Goal: Task Accomplishment & Management: Complete application form

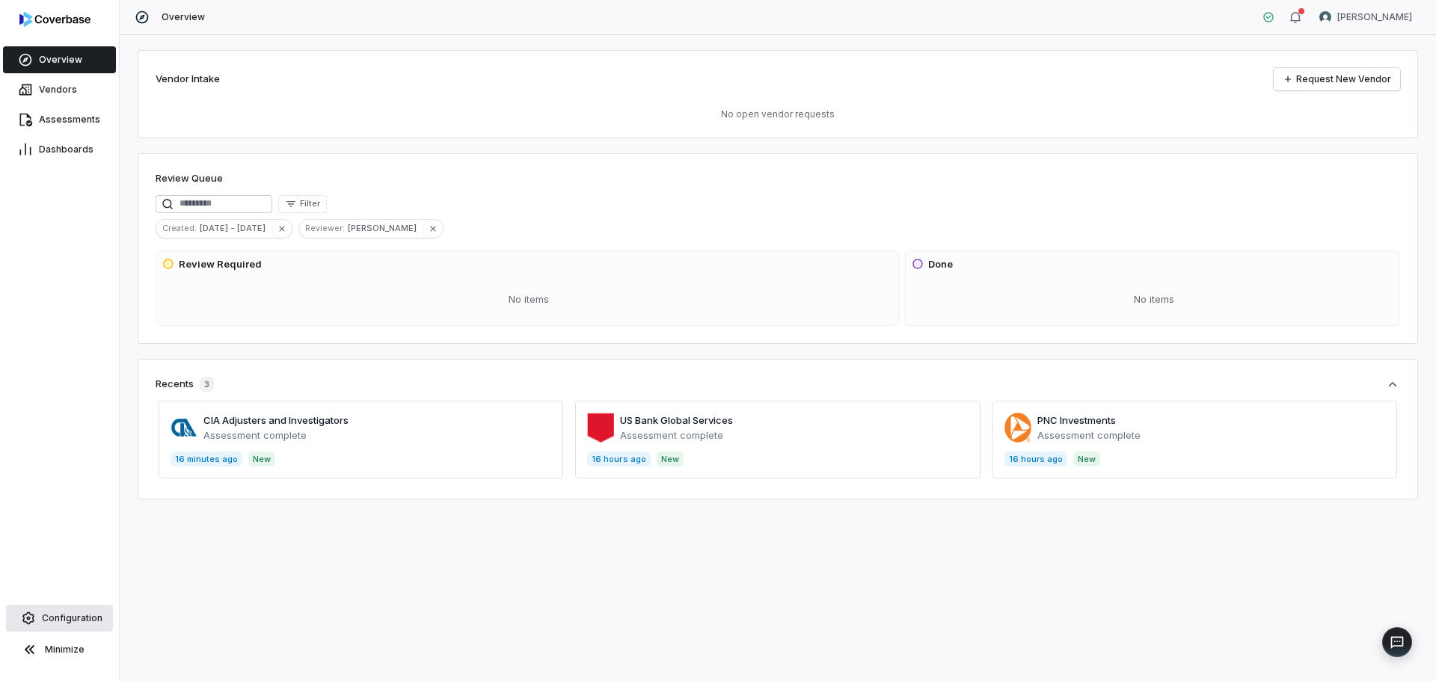
click at [80, 621] on span "Configuration" at bounding box center [72, 618] width 61 height 12
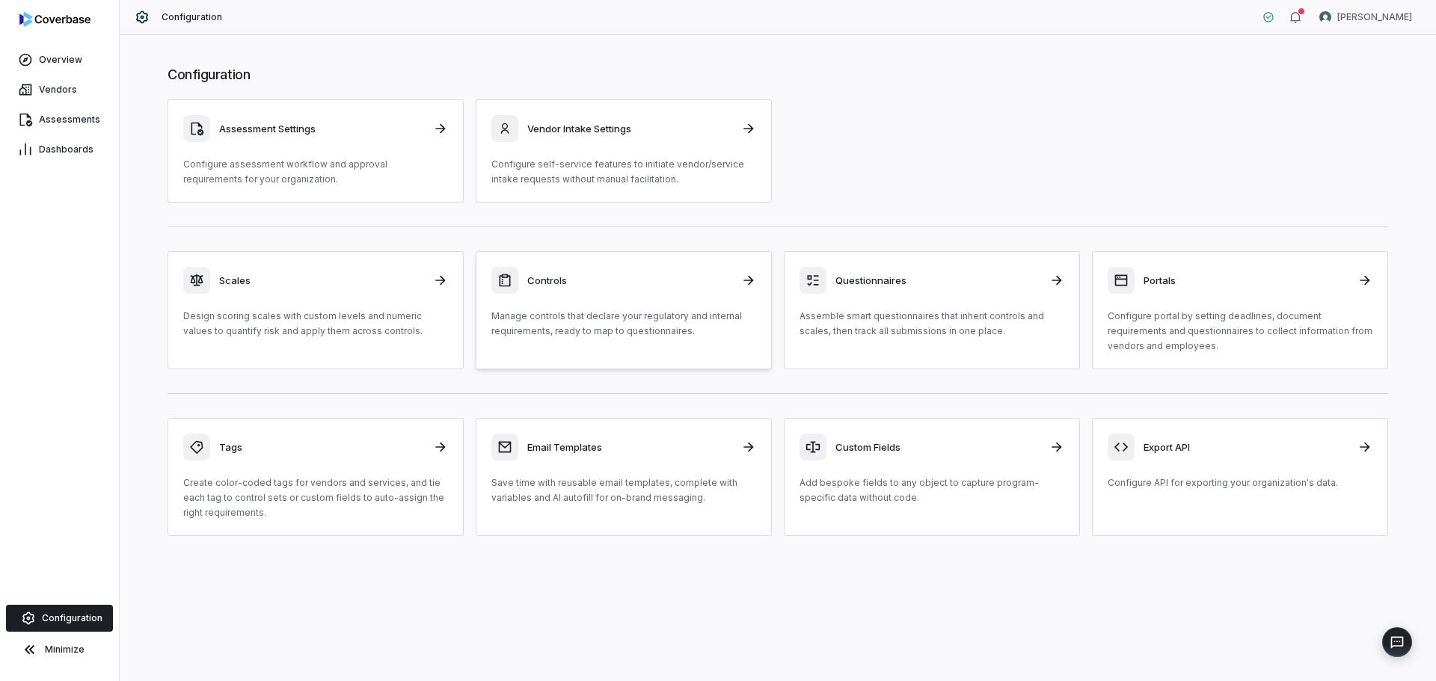
click at [663, 323] on p "Manage controls that declare your regulatory and internal requirements, ready t…" at bounding box center [623, 324] width 265 height 30
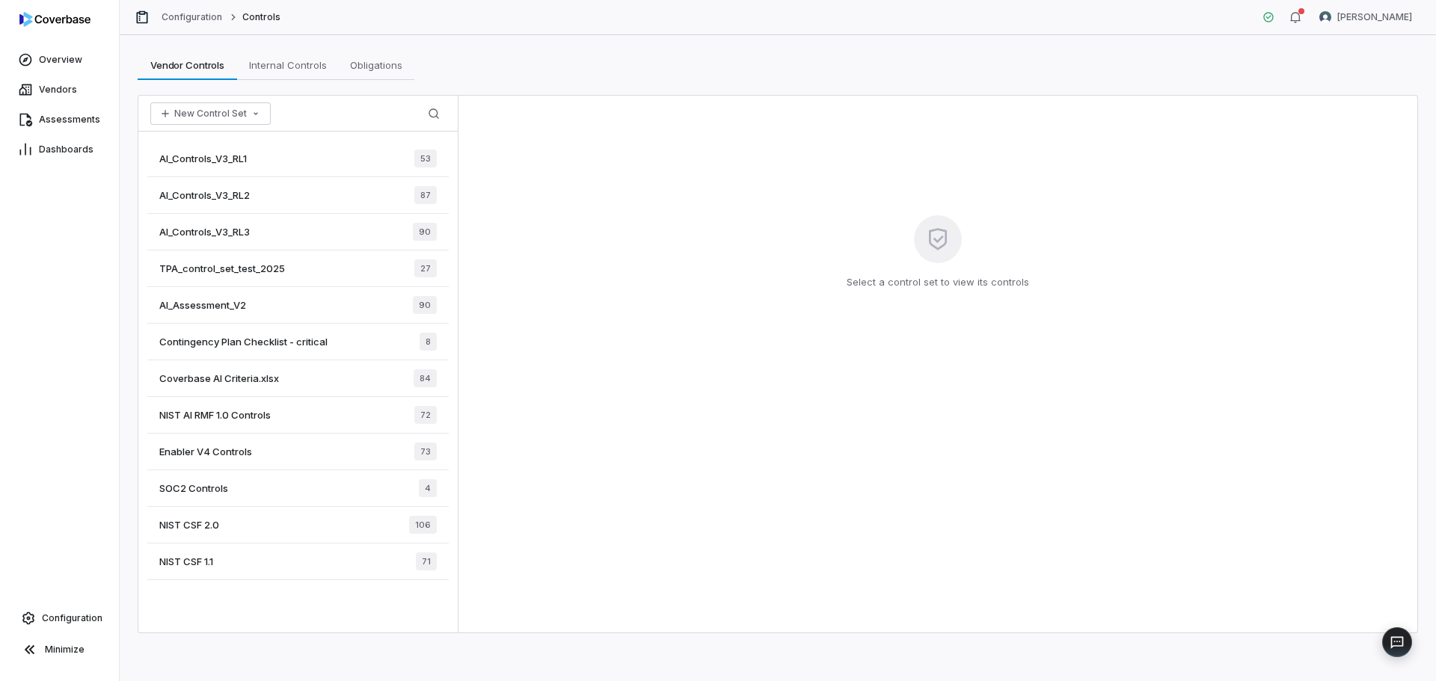
click at [65, 622] on span "Configuration" at bounding box center [72, 618] width 61 height 12
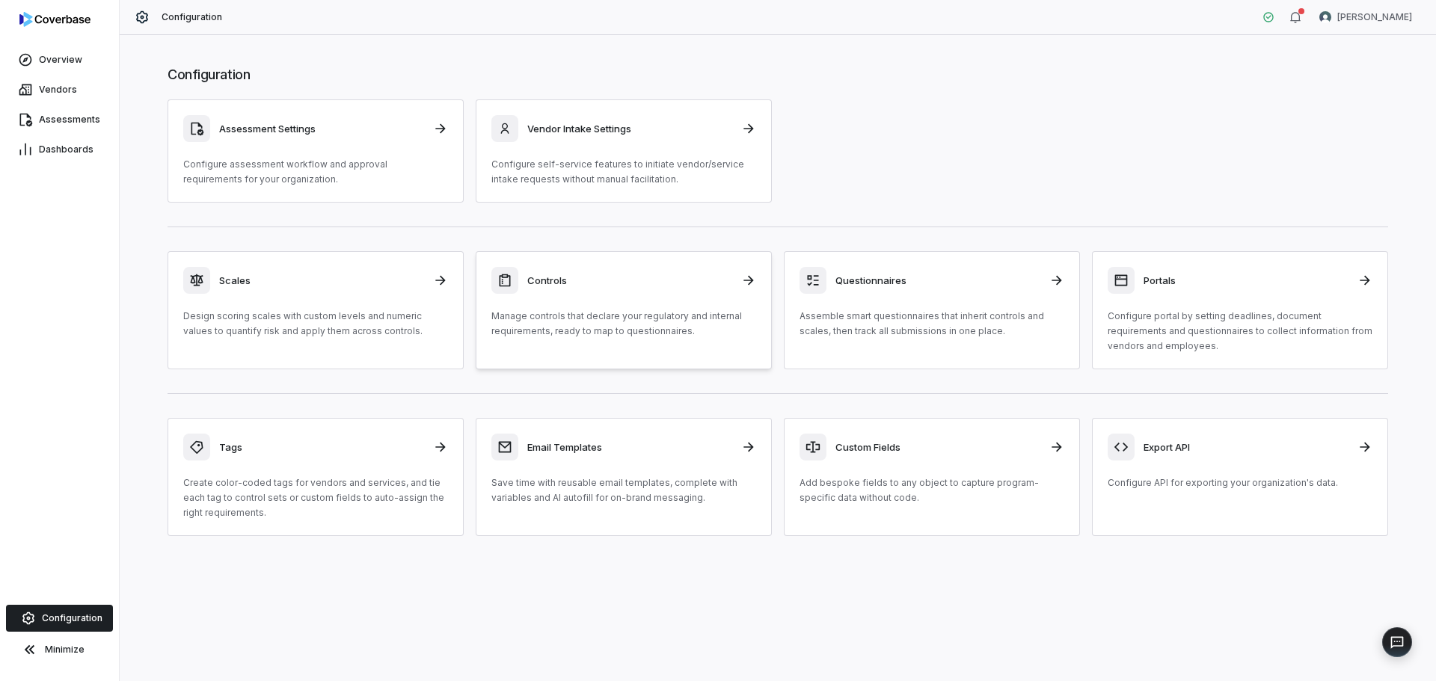
click at [628, 307] on div "Controls Manage controls that declare your regulatory and internal requirements…" at bounding box center [623, 303] width 265 height 72
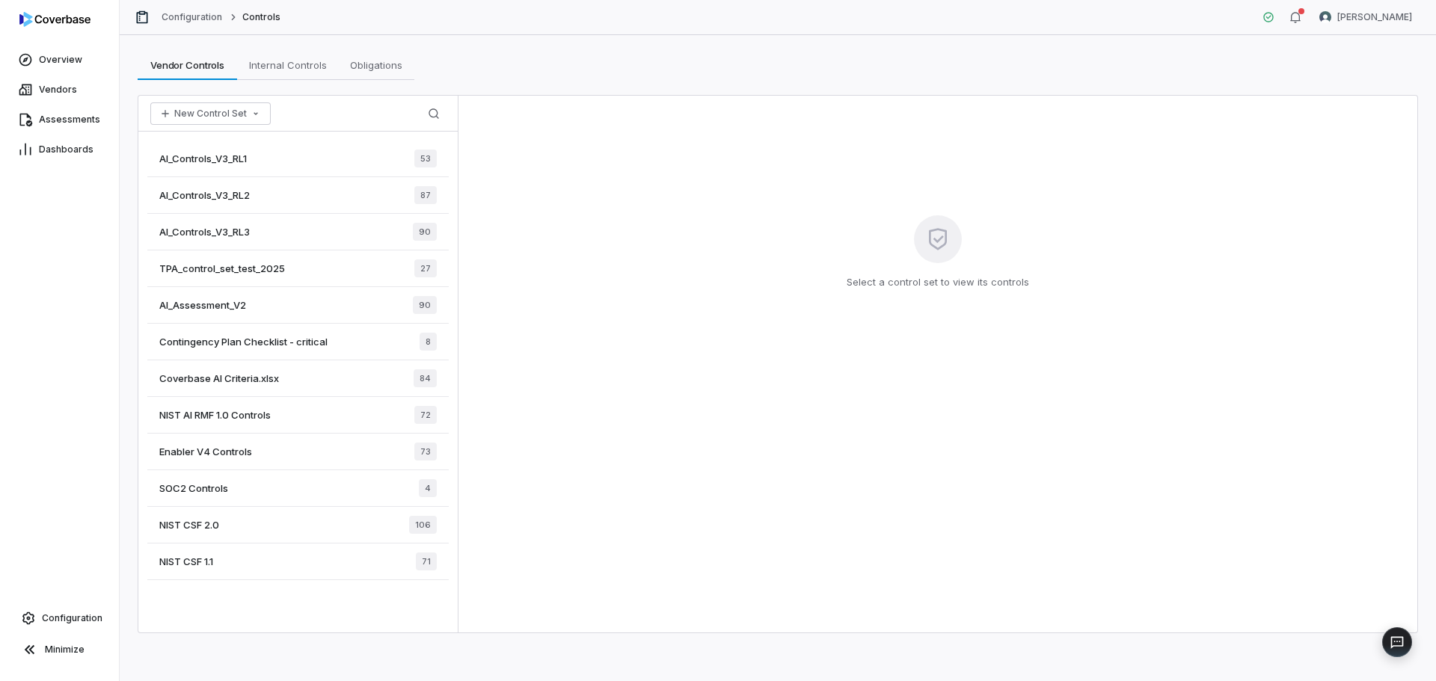
click at [228, 230] on span "AI_Controls_V3_RL3" at bounding box center [204, 231] width 90 height 13
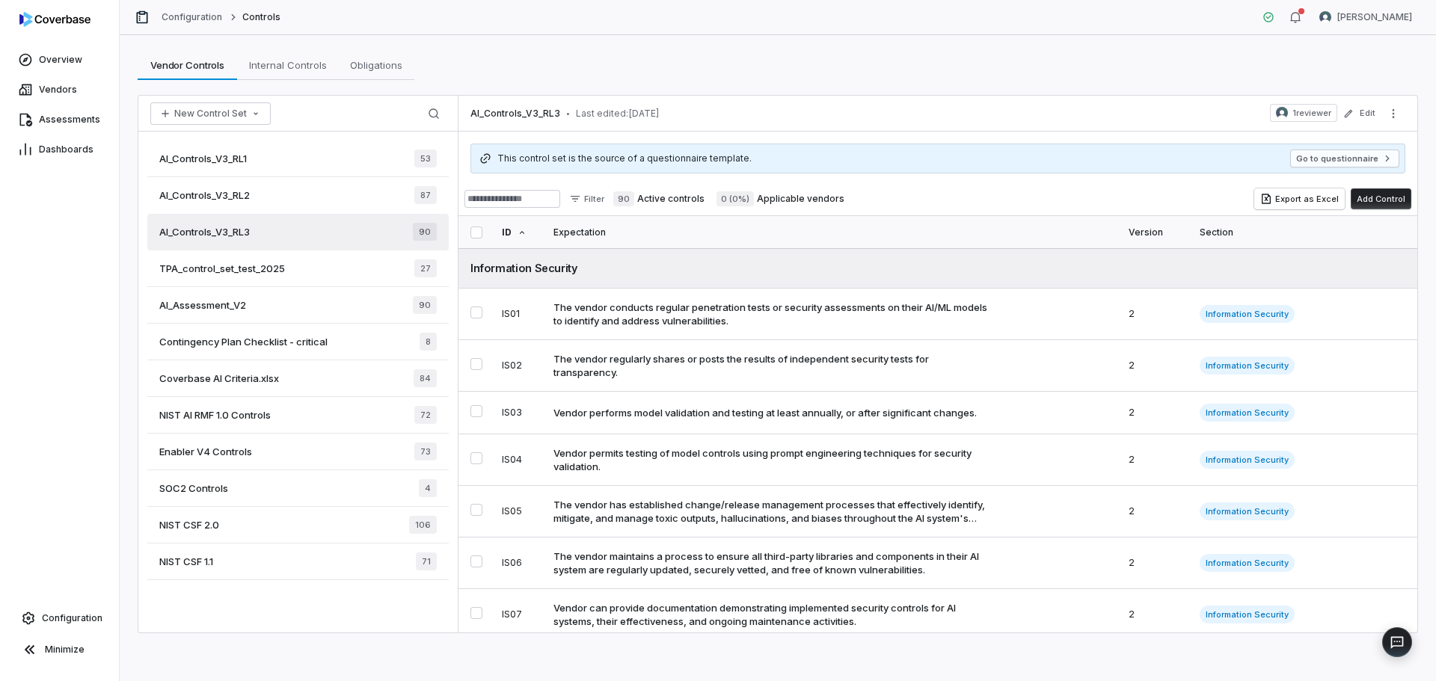
click at [1048, 82] on div "Vendor Controls Vendor Controls Internal Controls Internal Controls Obligations…" at bounding box center [778, 358] width 1316 height 646
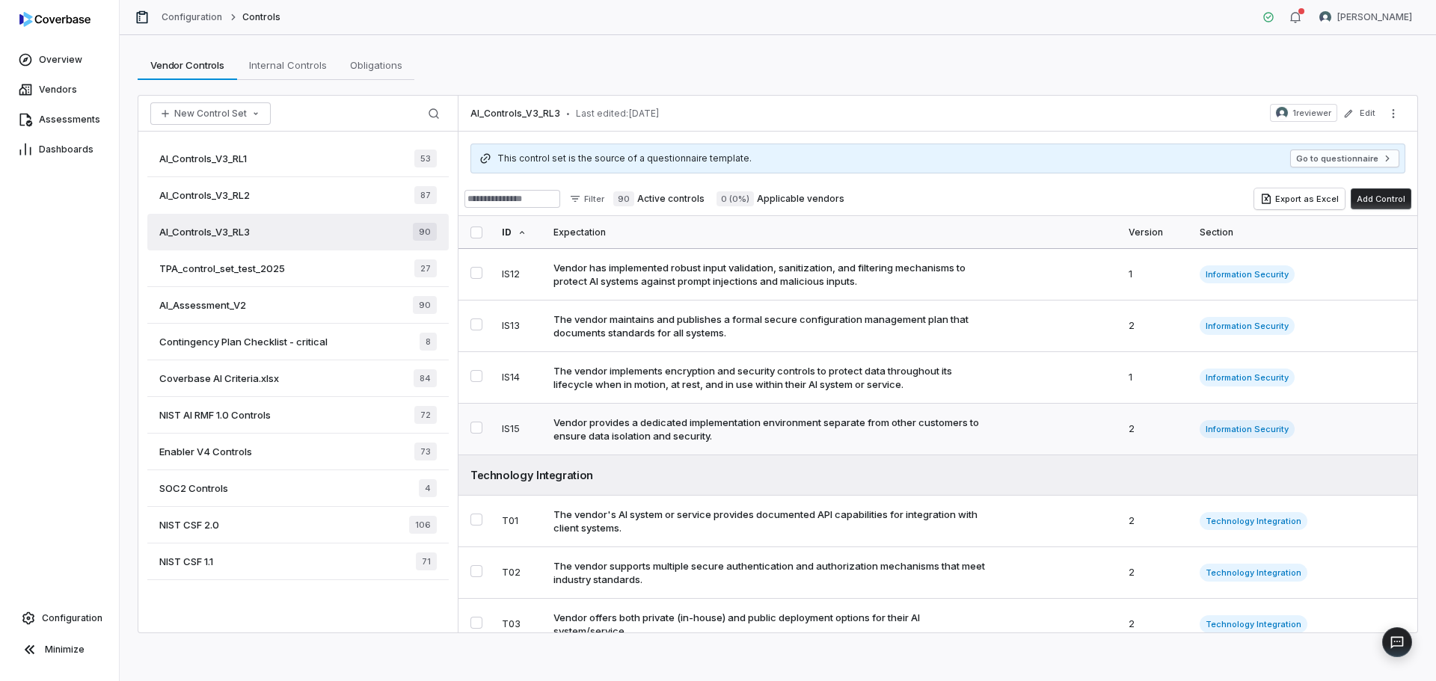
scroll to position [224, 0]
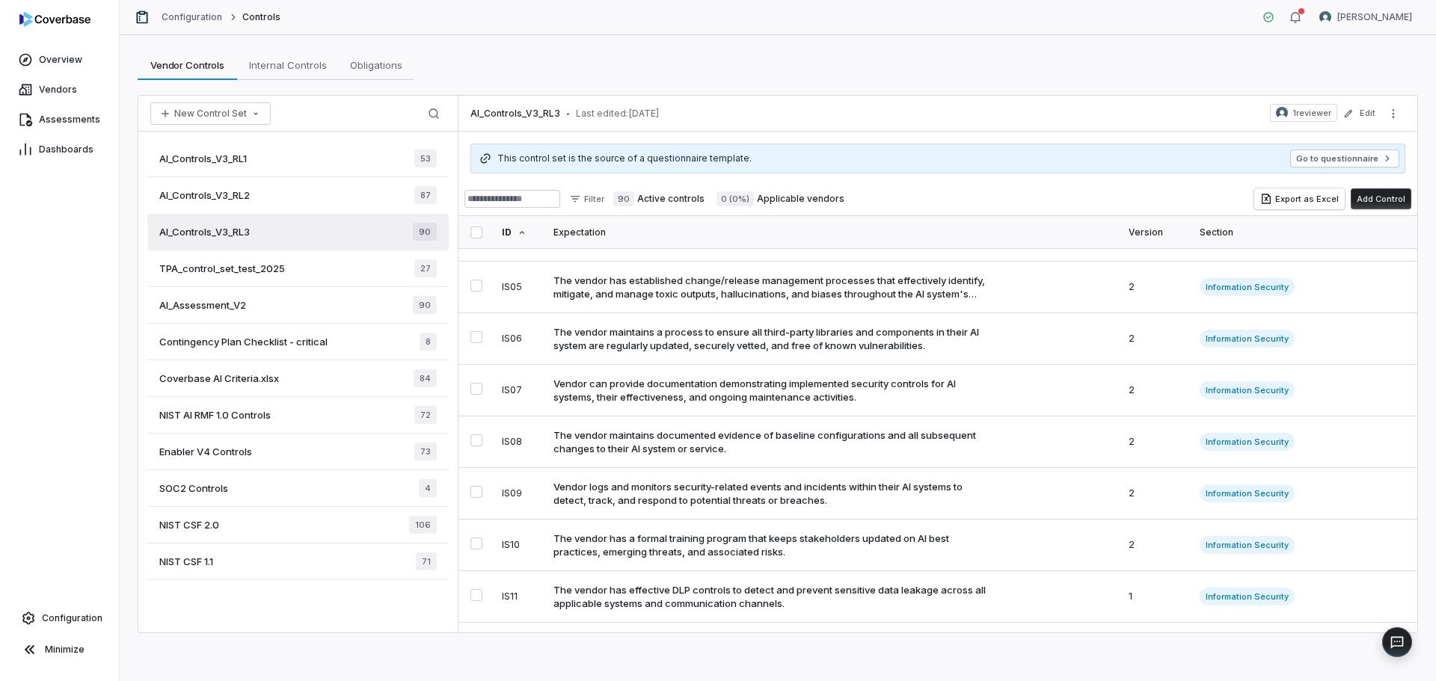
click at [223, 455] on span "Enabler V4 Controls" at bounding box center [205, 451] width 93 height 13
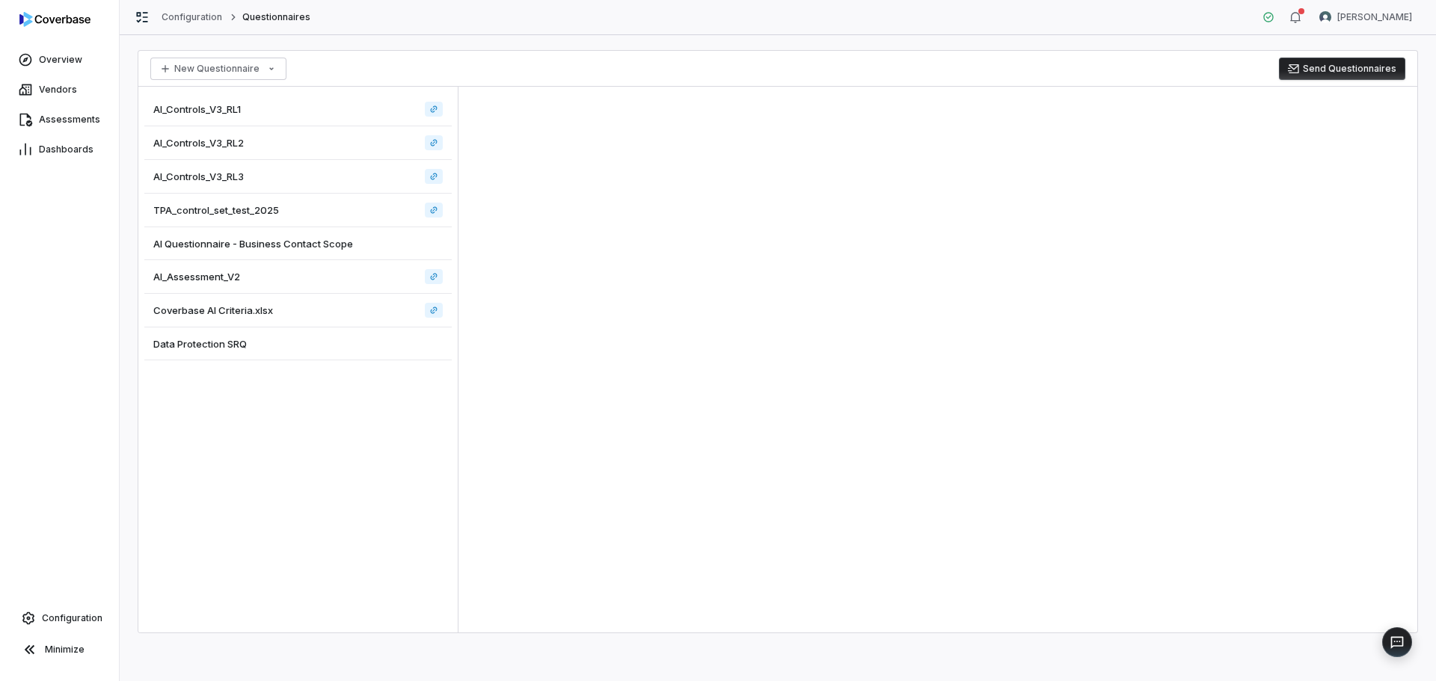
click at [300, 173] on div "AI_Controls_V3_RL3" at bounding box center [297, 177] width 307 height 34
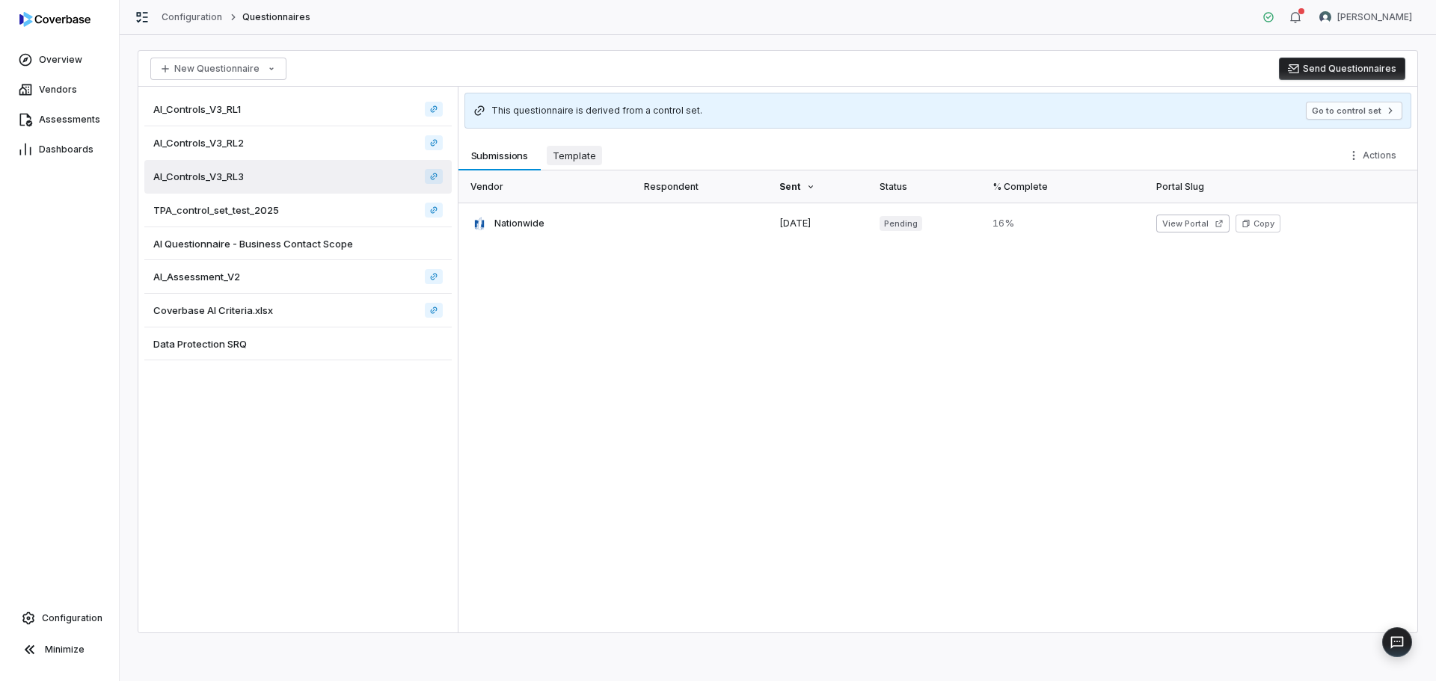
click at [562, 158] on span "Template" at bounding box center [574, 155] width 55 height 19
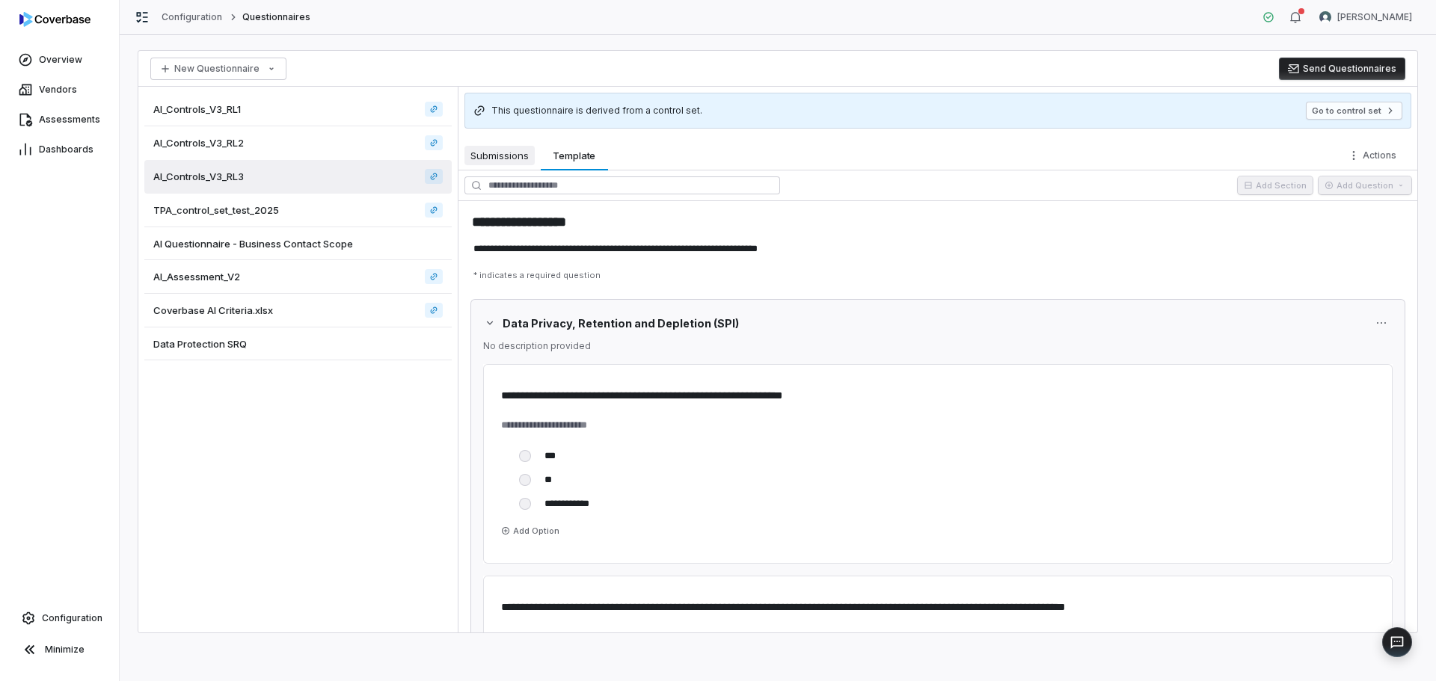
click at [503, 150] on span "Submissions" at bounding box center [499, 155] width 70 height 19
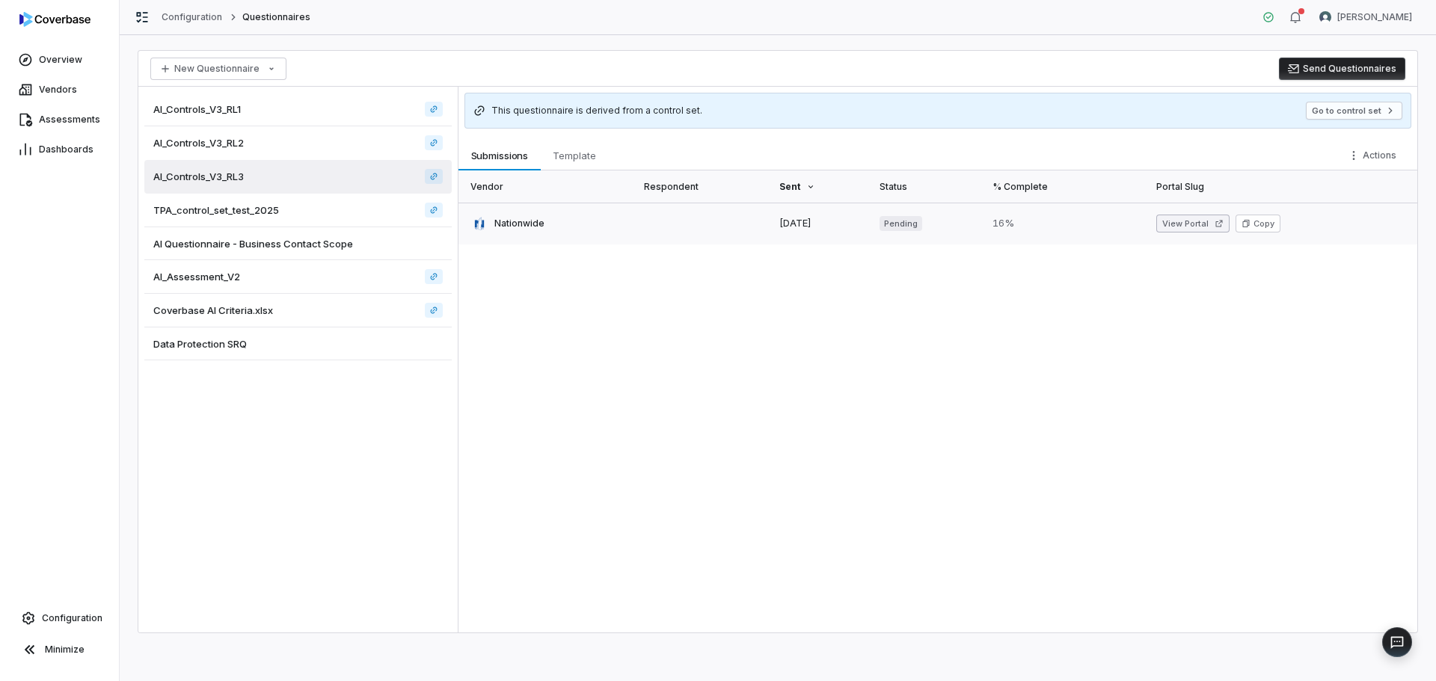
click at [1173, 224] on button "View Portal" at bounding box center [1192, 224] width 73 height 18
click at [582, 140] on div "This questionnaire is derived from a control set. Go to control set Submissions…" at bounding box center [937, 360] width 959 height 546
click at [581, 140] on div "This questionnaire is derived from a control set. Go to control set Submissions…" at bounding box center [937, 360] width 959 height 546
click at [580, 152] on span "Template" at bounding box center [574, 155] width 55 height 19
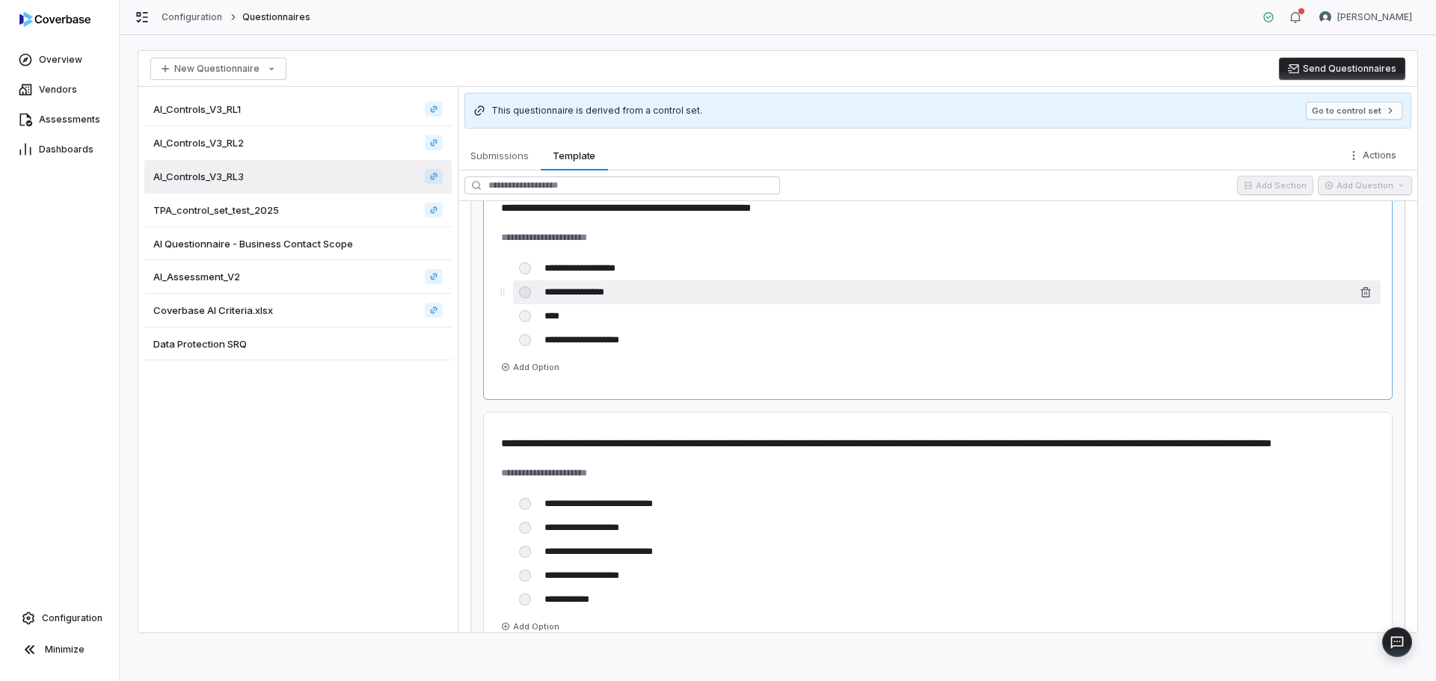
scroll to position [748, 0]
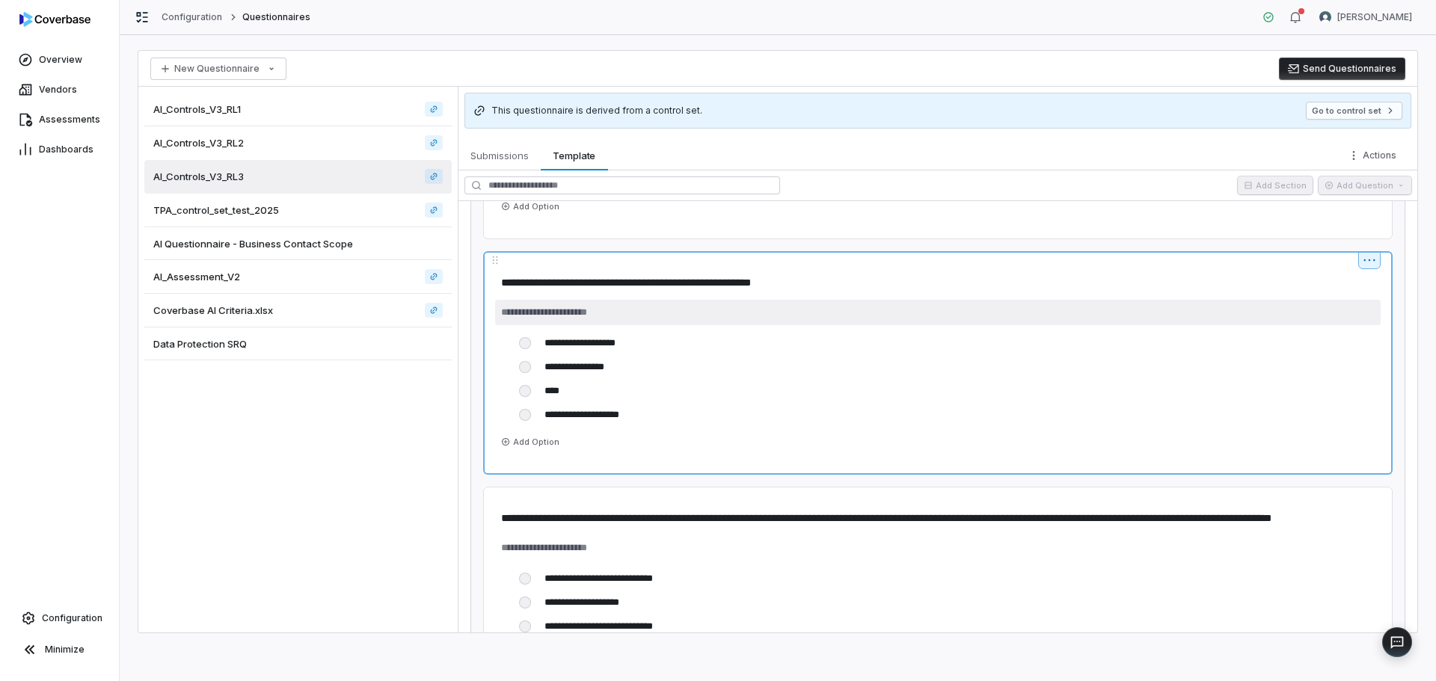
click at [605, 300] on textarea at bounding box center [937, 312] width 885 height 25
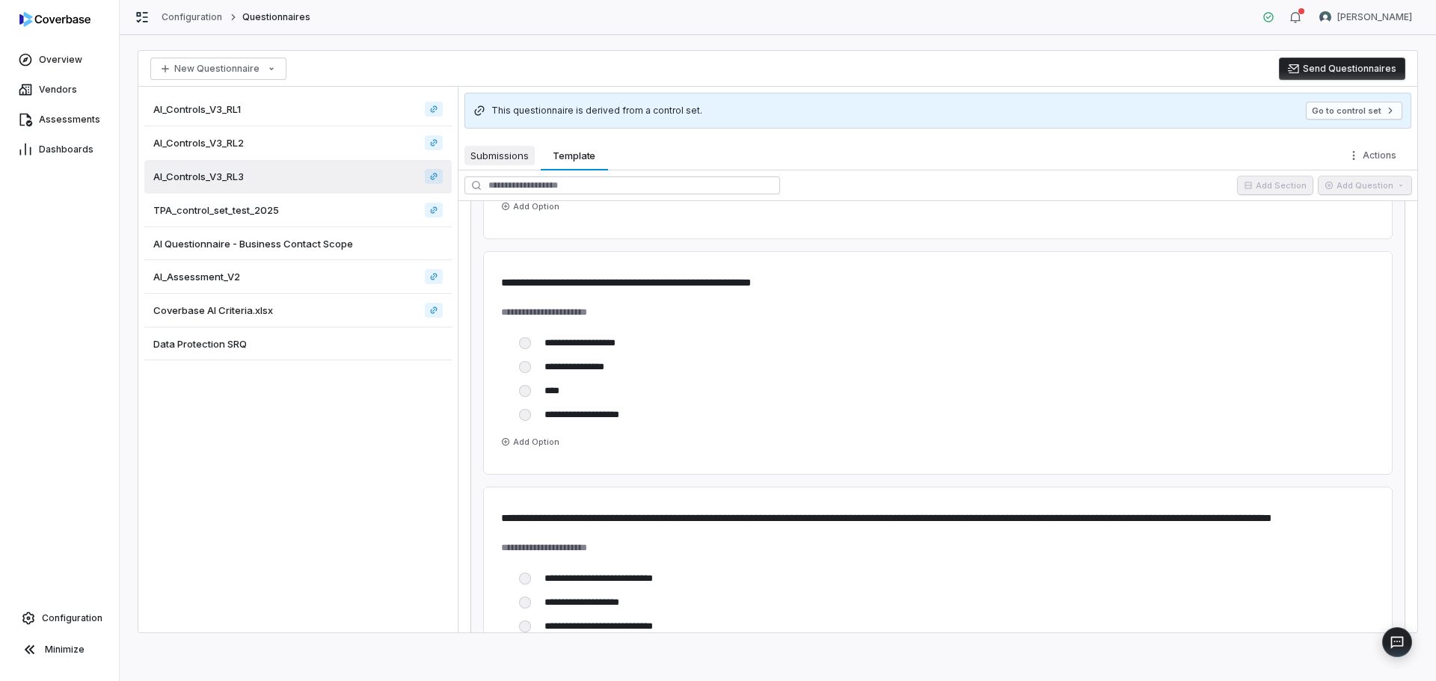
click at [501, 163] on span "Submissions" at bounding box center [499, 155] width 70 height 19
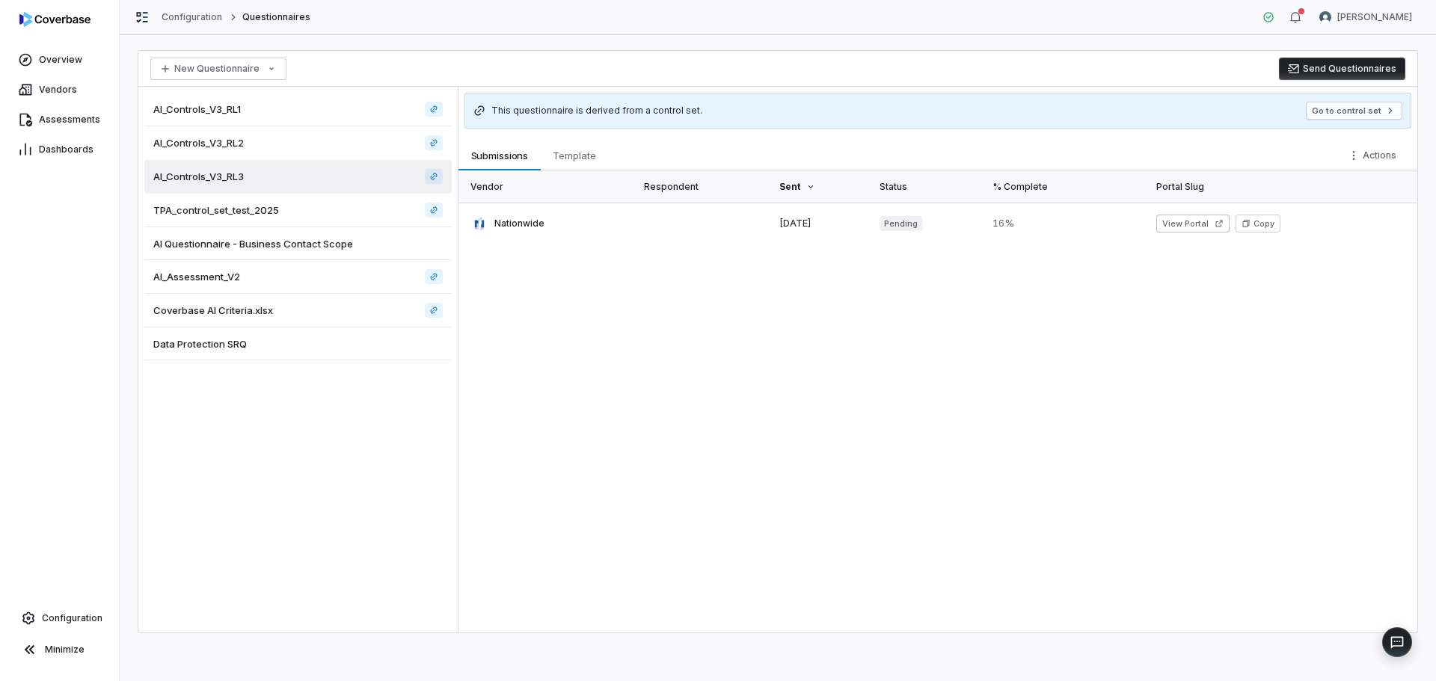
click at [574, 159] on span "Template" at bounding box center [574, 155] width 55 height 19
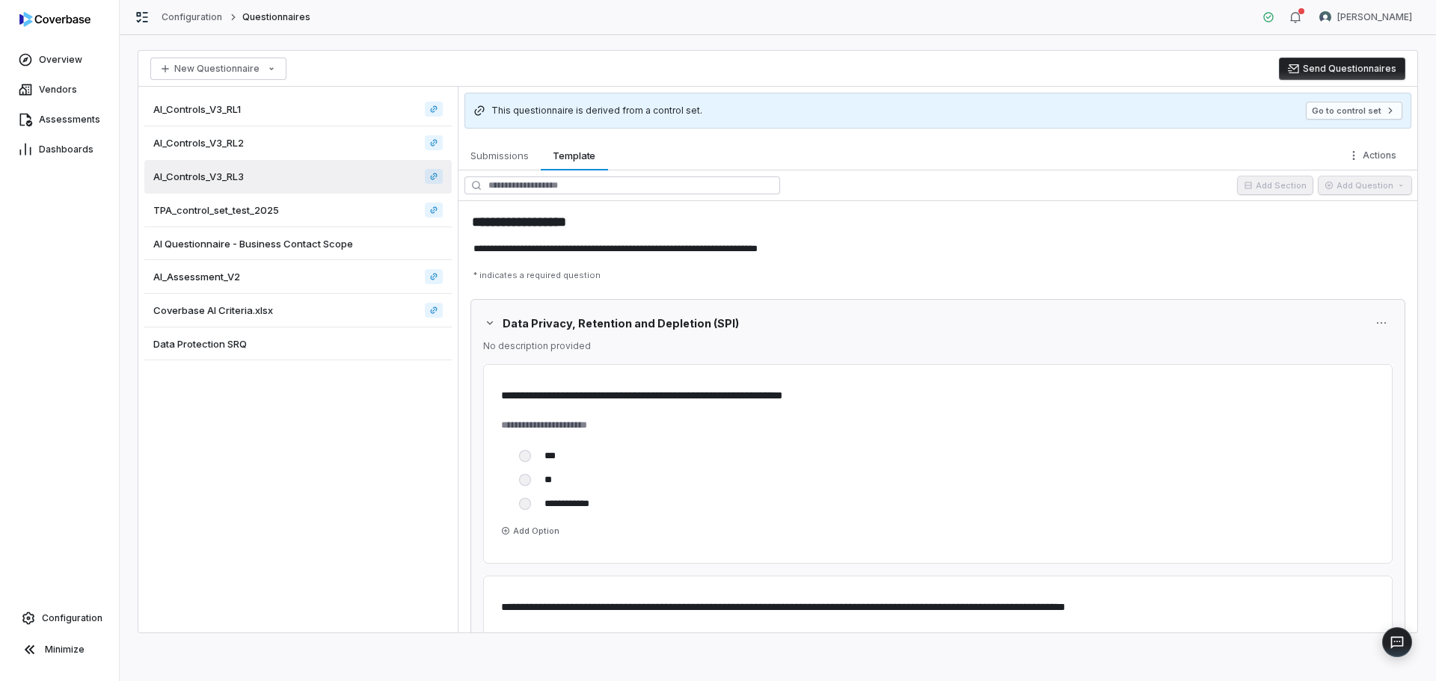
type textarea "*"
click at [62, 116] on span "Assessments" at bounding box center [69, 120] width 61 height 12
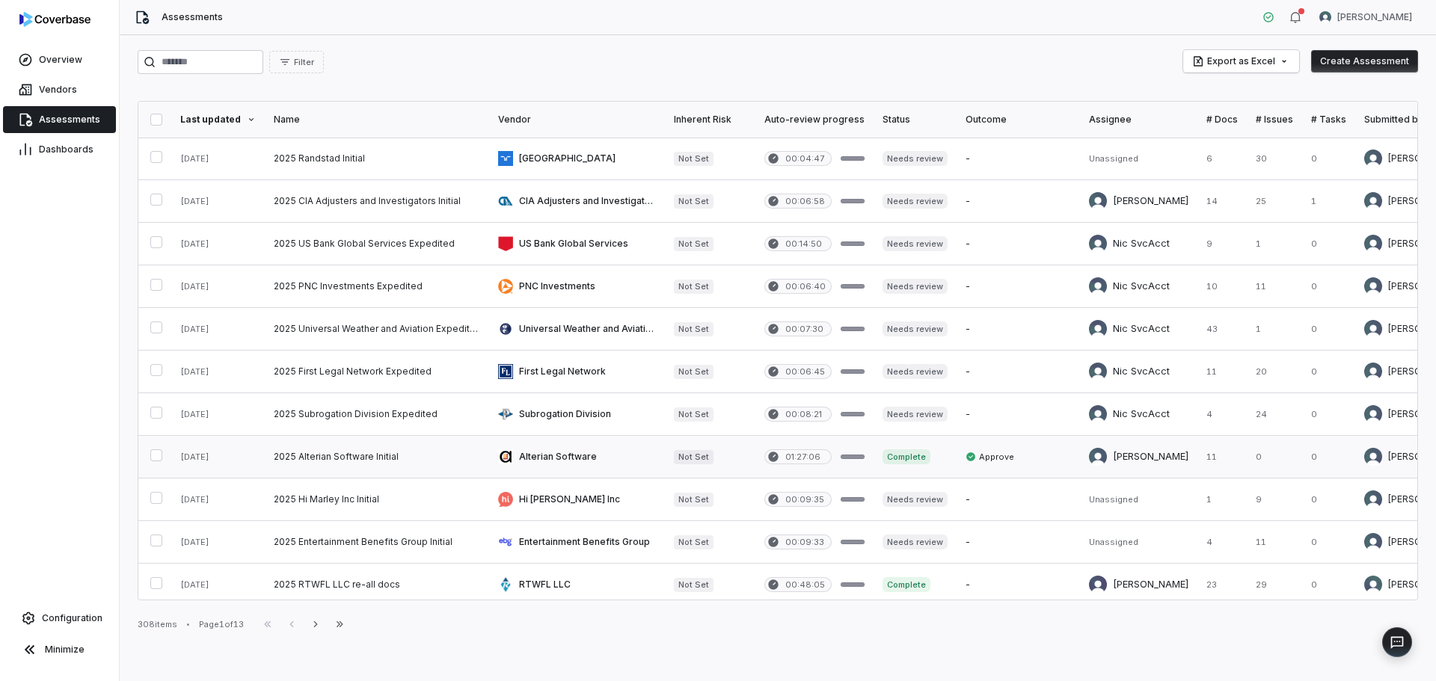
click at [372, 450] on link at bounding box center [377, 457] width 224 height 42
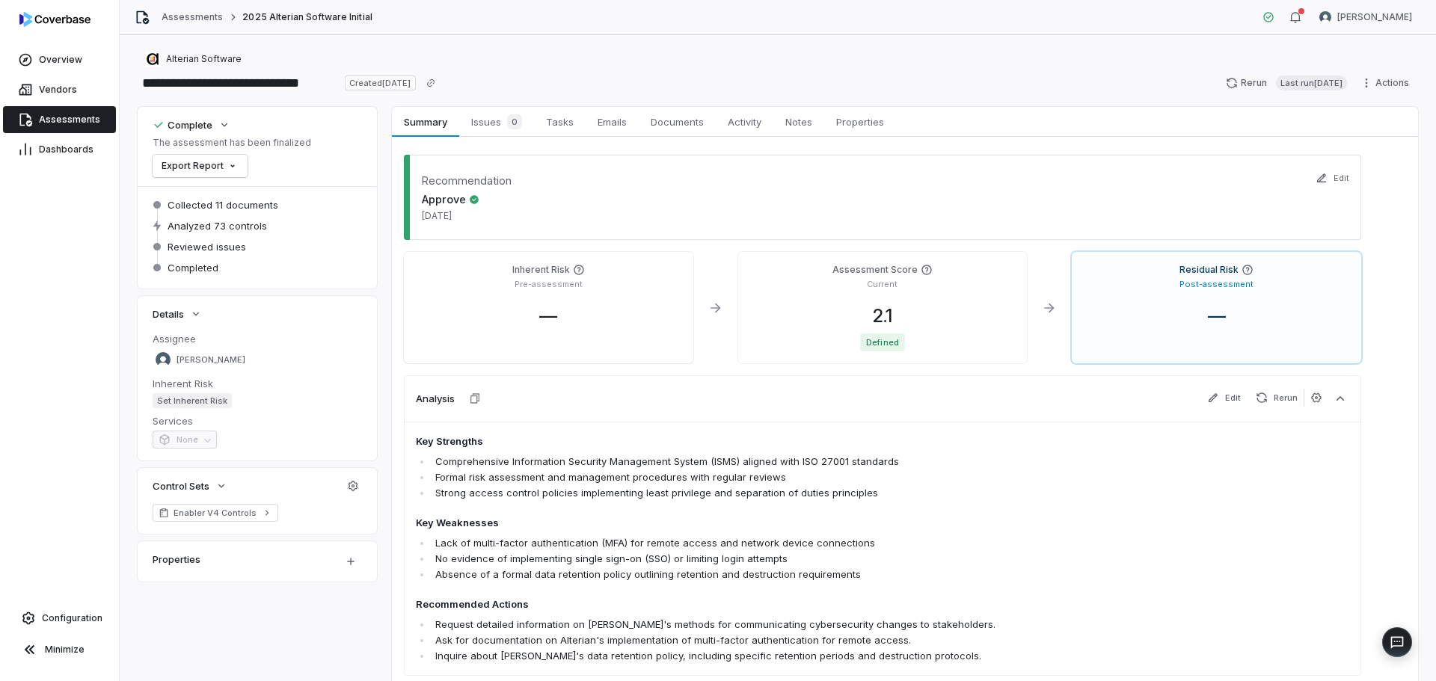
scroll to position [90, 0]
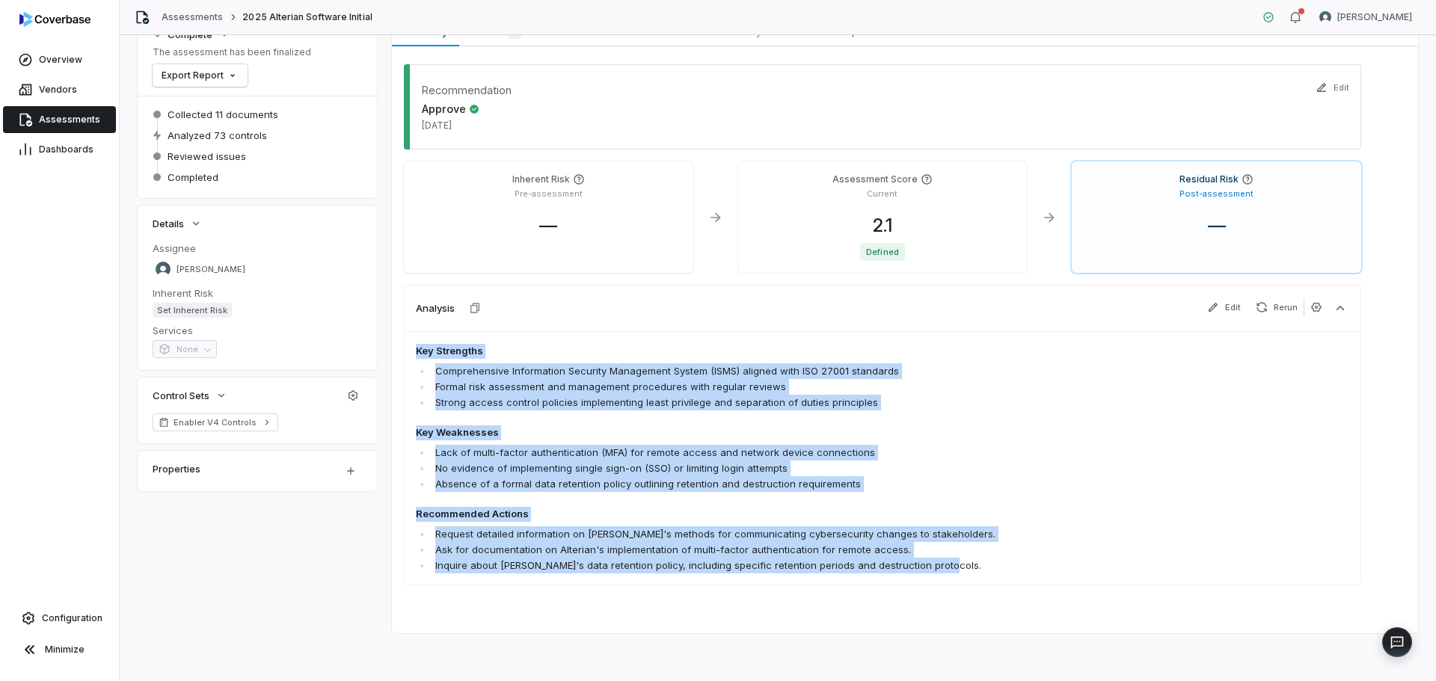
drag, startPoint x: 421, startPoint y: 346, endPoint x: 957, endPoint y: 571, distance: 581.1
click at [977, 583] on div "Key Strengths Comprehensive Information Security Management System (ISMS) align…" at bounding box center [882, 458] width 957 height 254
click at [652, 479] on li "Absence of a formal data retention policy outlining retention and destruction r…" at bounding box center [797, 484] width 731 height 16
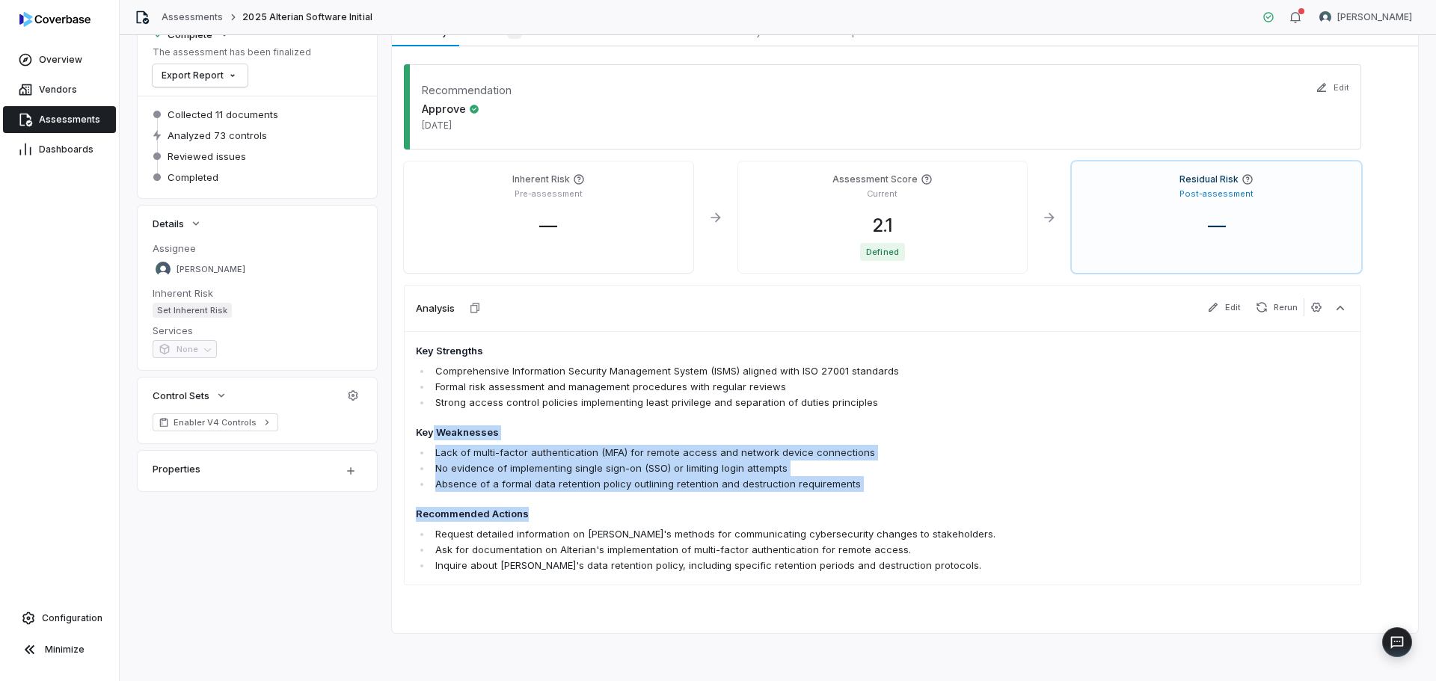
drag, startPoint x: 464, startPoint y: 442, endPoint x: 924, endPoint y: 494, distance: 462.2
click at [924, 494] on span "Key Strengths Comprehensive Information Security Management System (ISMS) align…" at bounding box center [789, 459] width 746 height 230
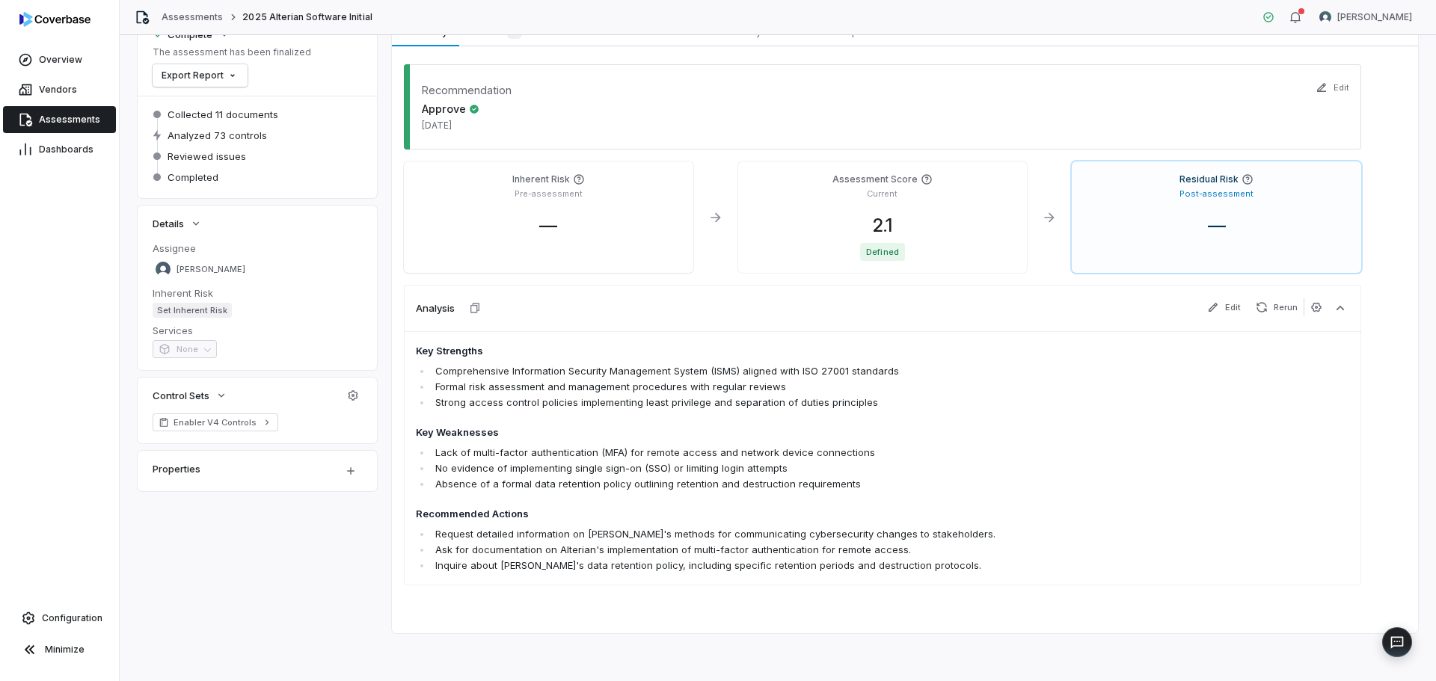
click at [488, 544] on li "Ask for documentation on Alterian's implementation of multi-factor authenticati…" at bounding box center [797, 550] width 731 height 16
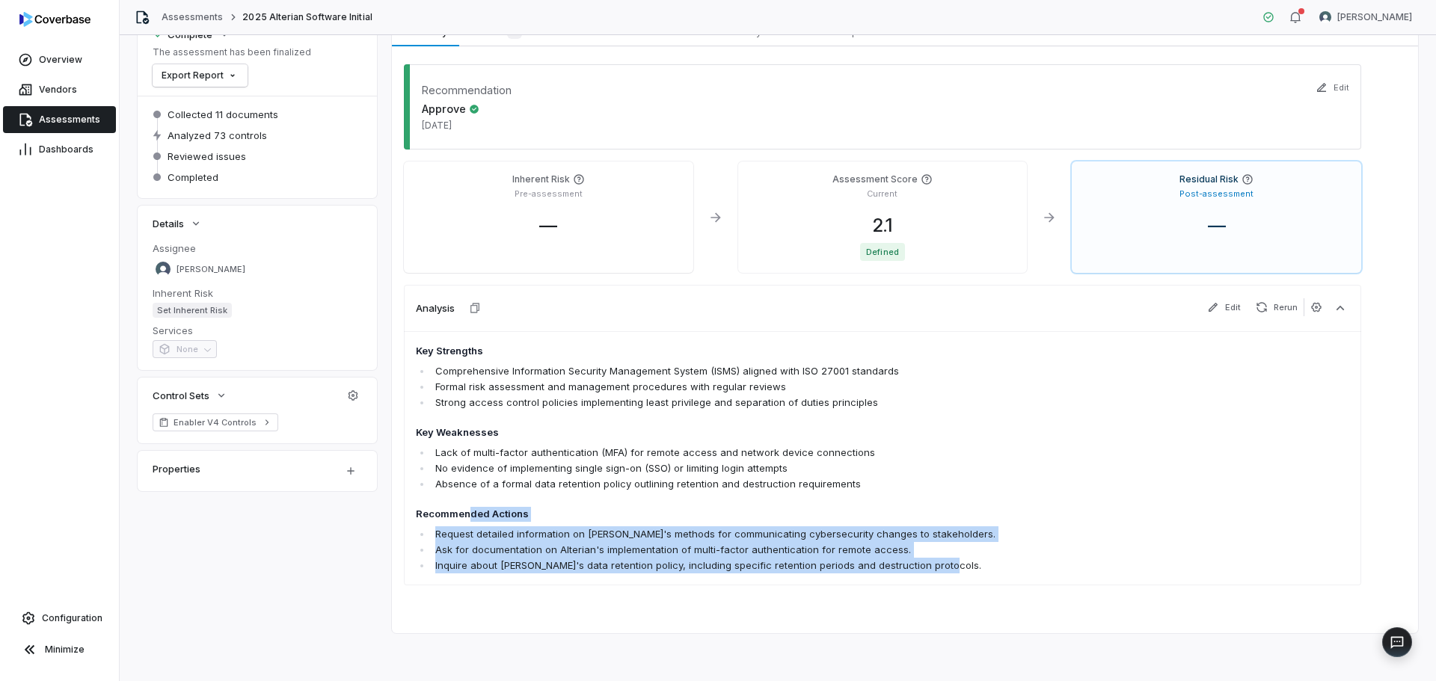
drag, startPoint x: 468, startPoint y: 518, endPoint x: 1001, endPoint y: 584, distance: 537.4
click at [1001, 584] on div "Key Strengths Comprehensive Information Security Management System (ISMS) align…" at bounding box center [882, 458] width 957 height 254
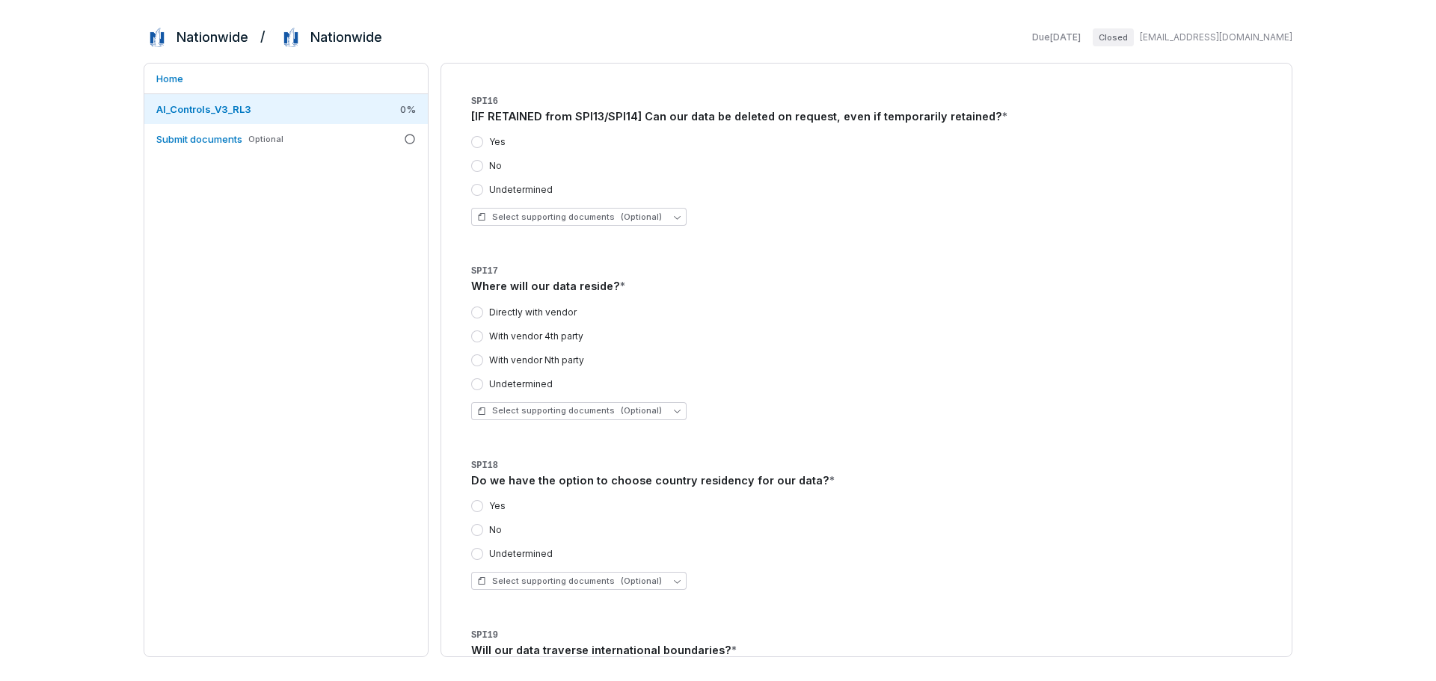
scroll to position [3964, 0]
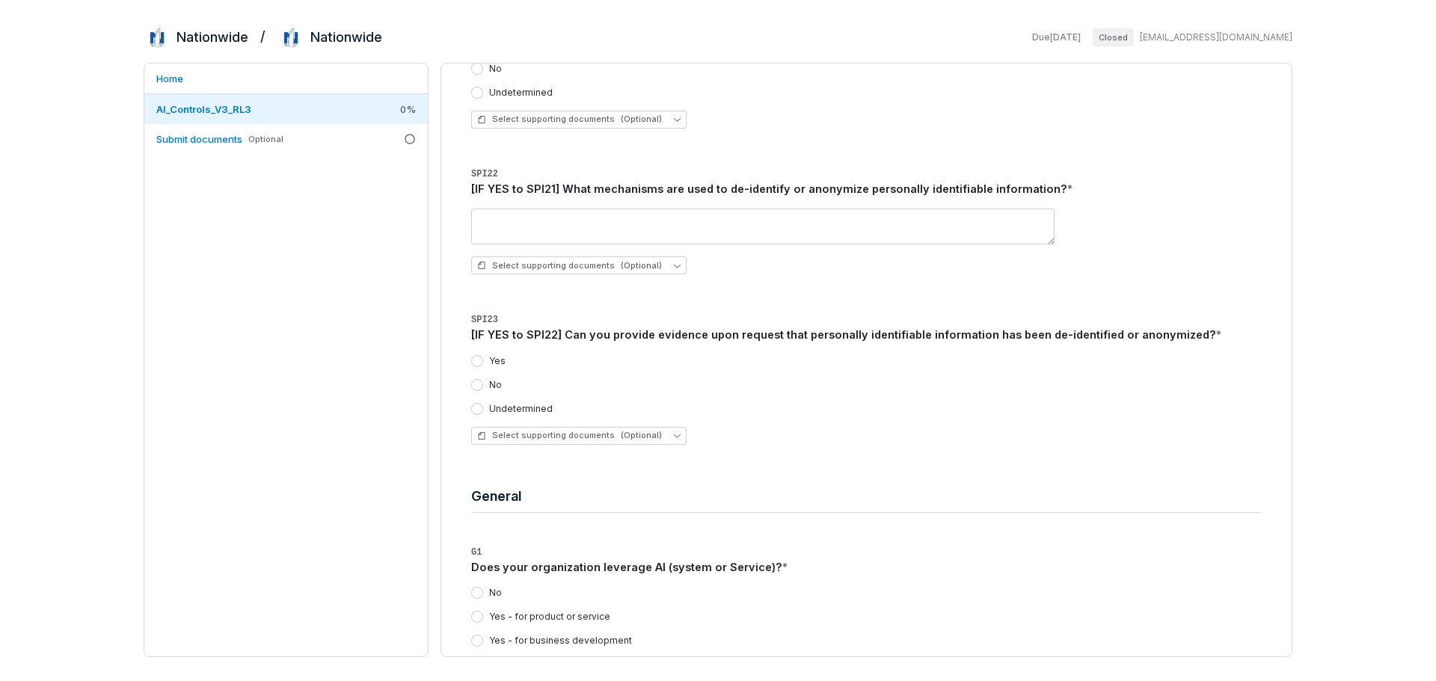
click at [476, 363] on button "Yes" at bounding box center [477, 361] width 12 height 12
click at [335, 142] on link "Submit documents Optional" at bounding box center [285, 139] width 283 height 30
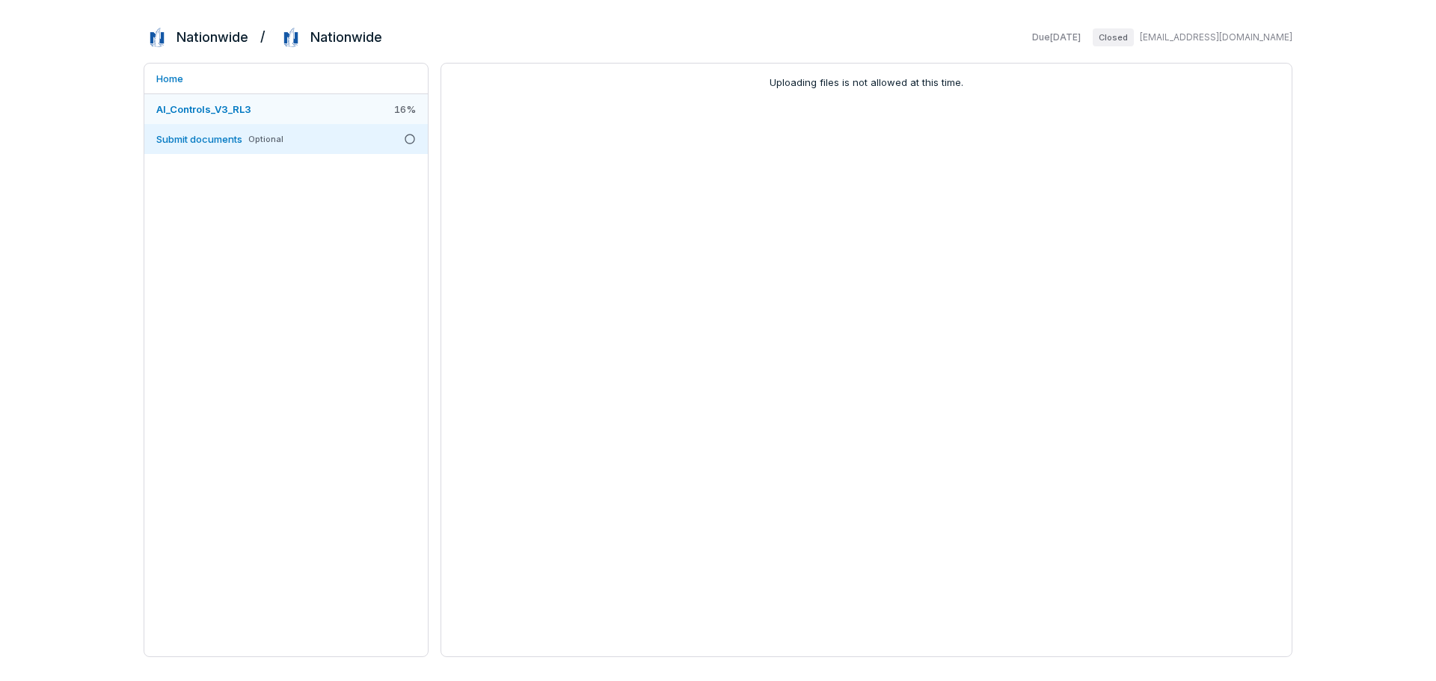
click at [348, 110] on link "AI_Controls_V3_RL3 16 %" at bounding box center [285, 109] width 283 height 30
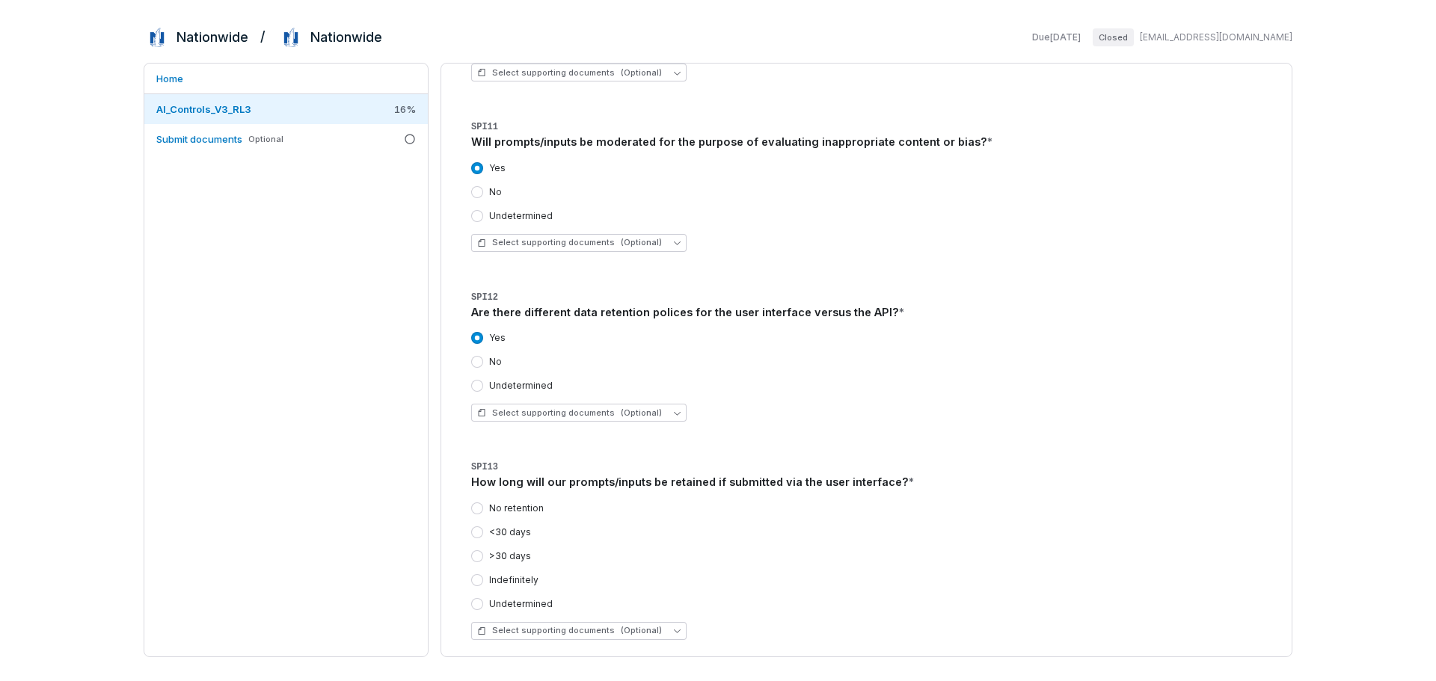
scroll to position [2169, 0]
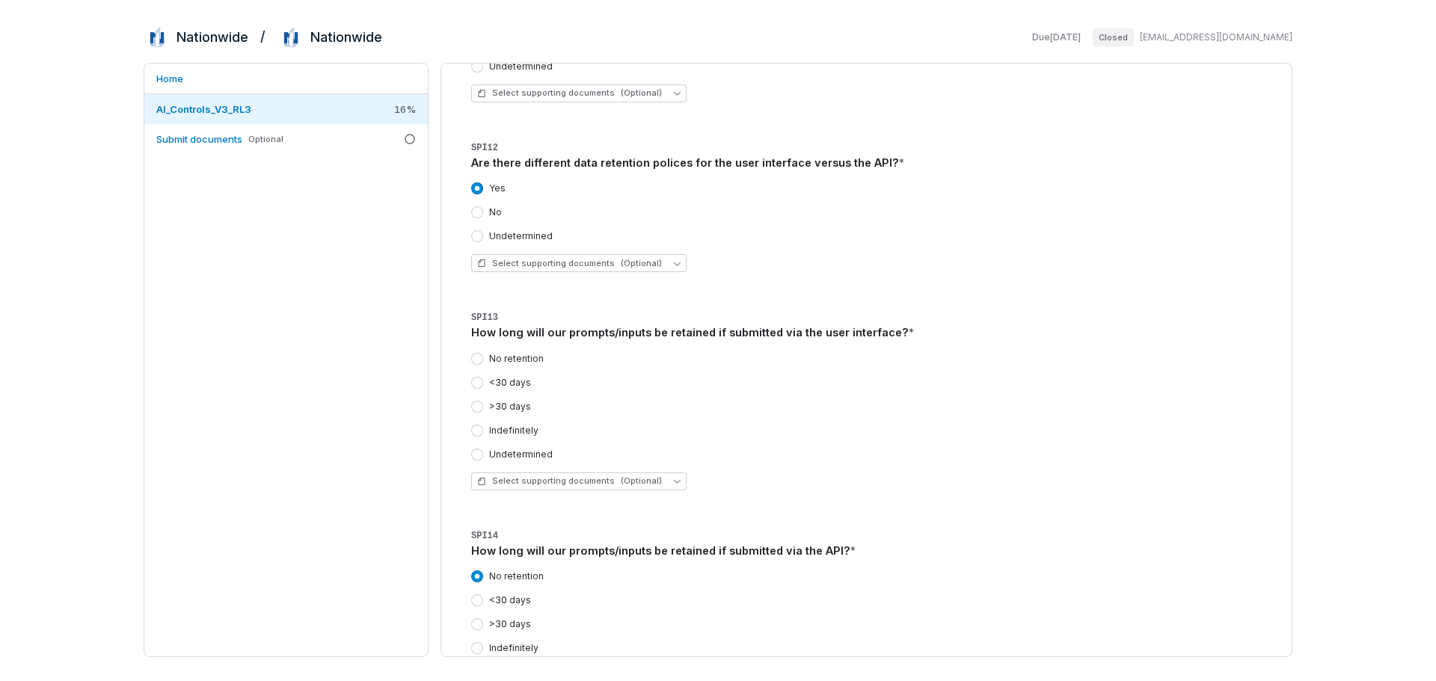
click at [477, 381] on button "<30 days" at bounding box center [477, 383] width 12 height 12
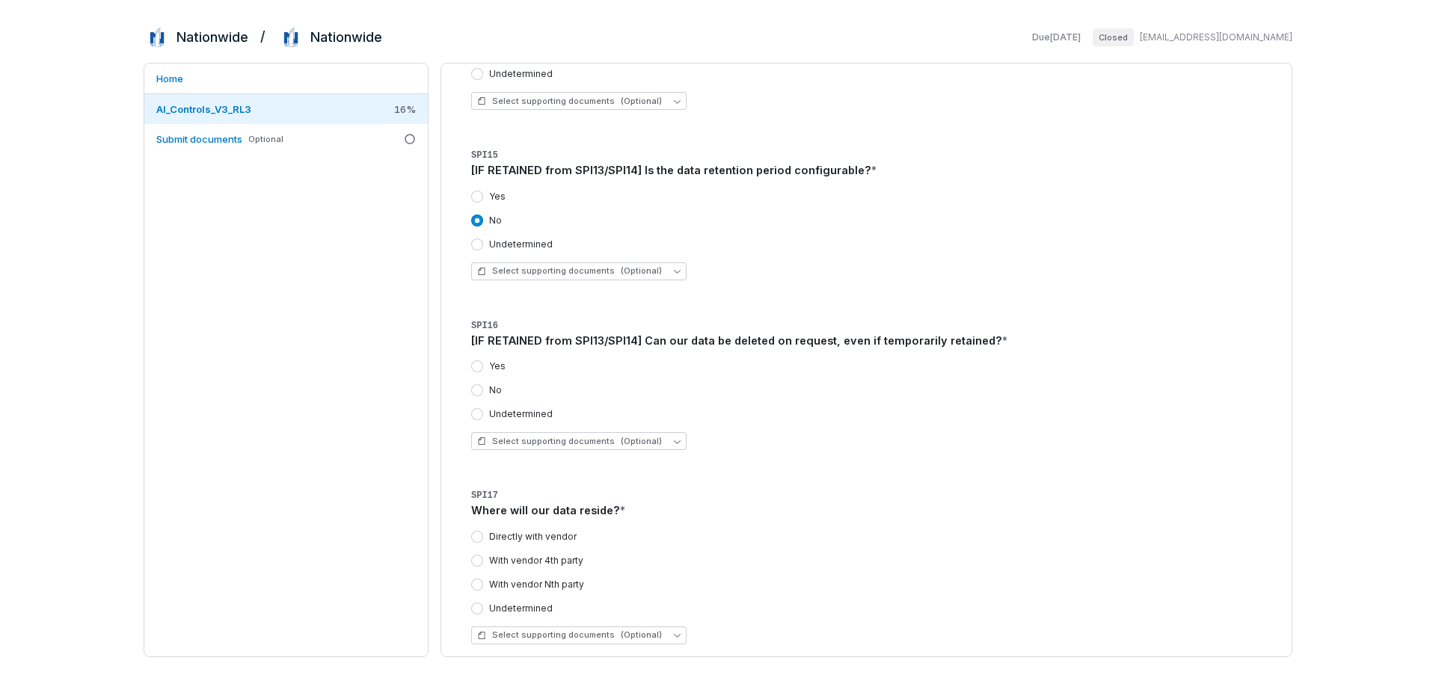
scroll to position [2842, 0]
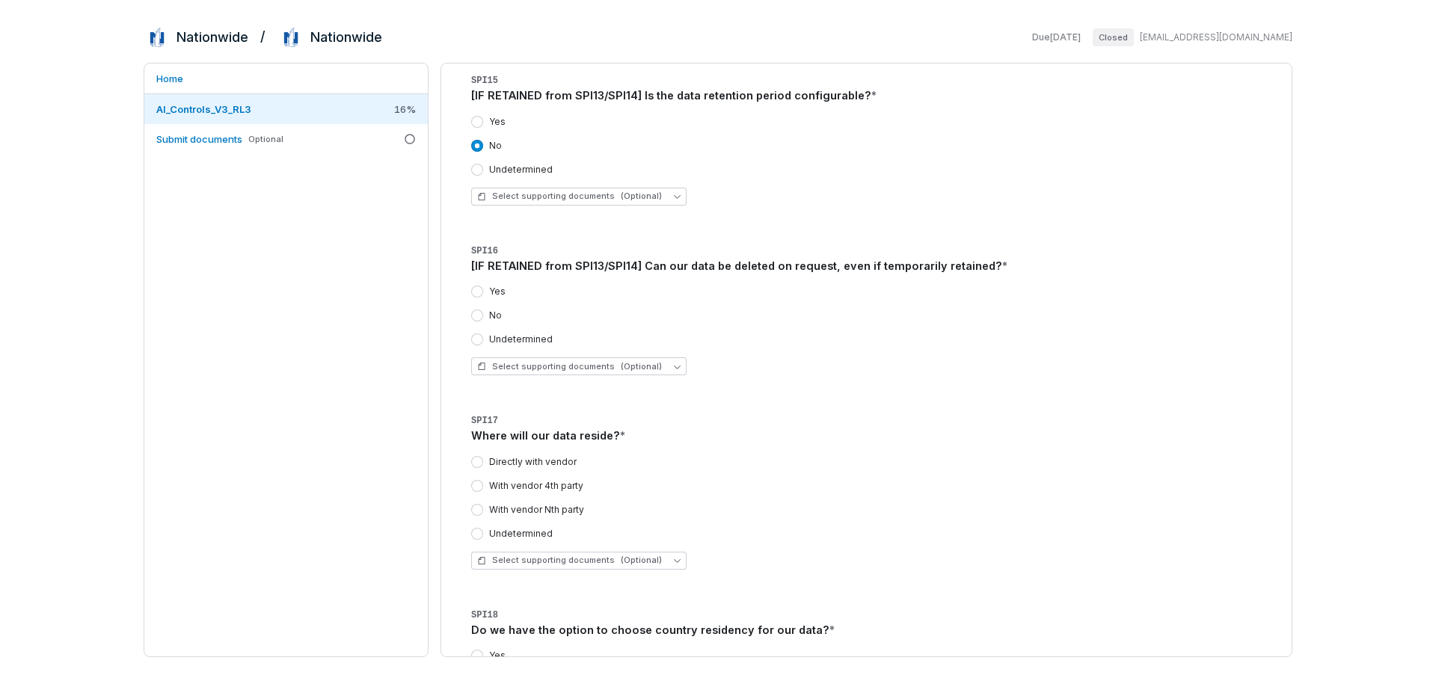
click at [473, 292] on button "Yes" at bounding box center [477, 292] width 12 height 12
click at [478, 465] on button "Directly with vendor" at bounding box center [477, 462] width 12 height 12
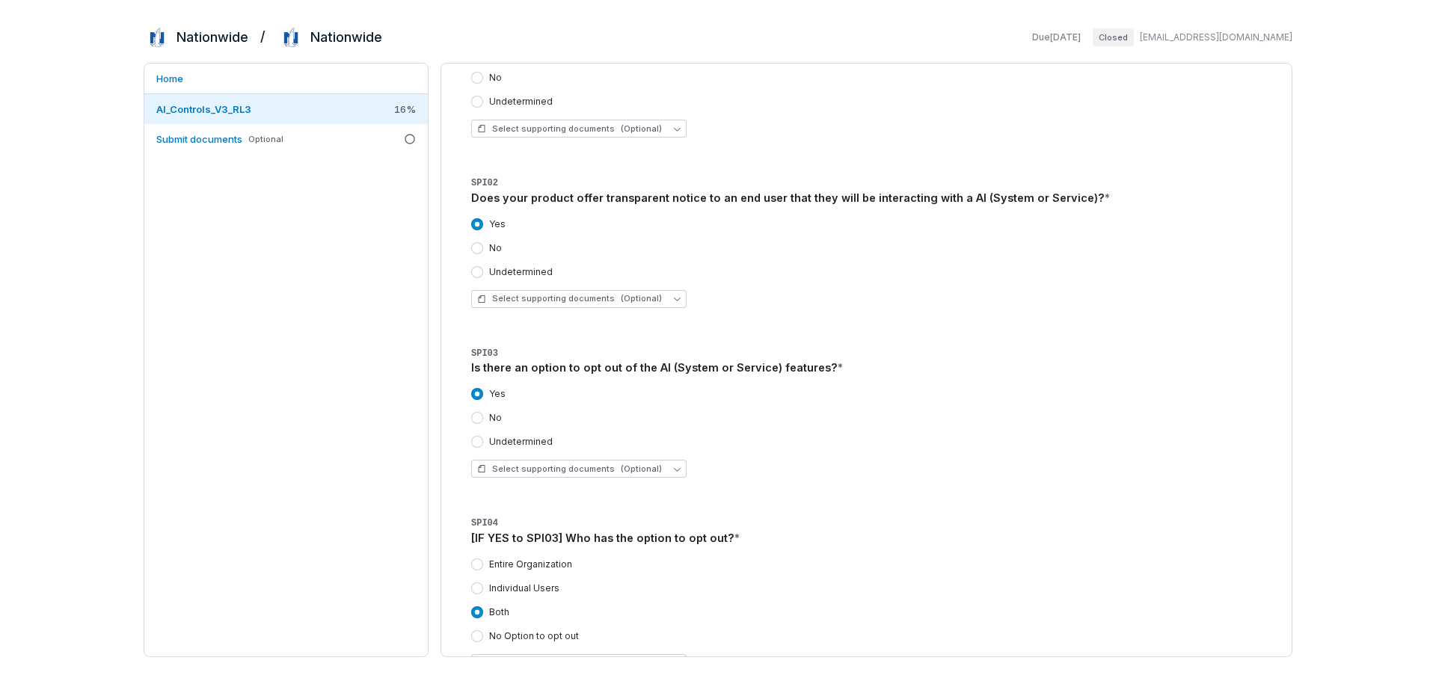
scroll to position [0, 0]
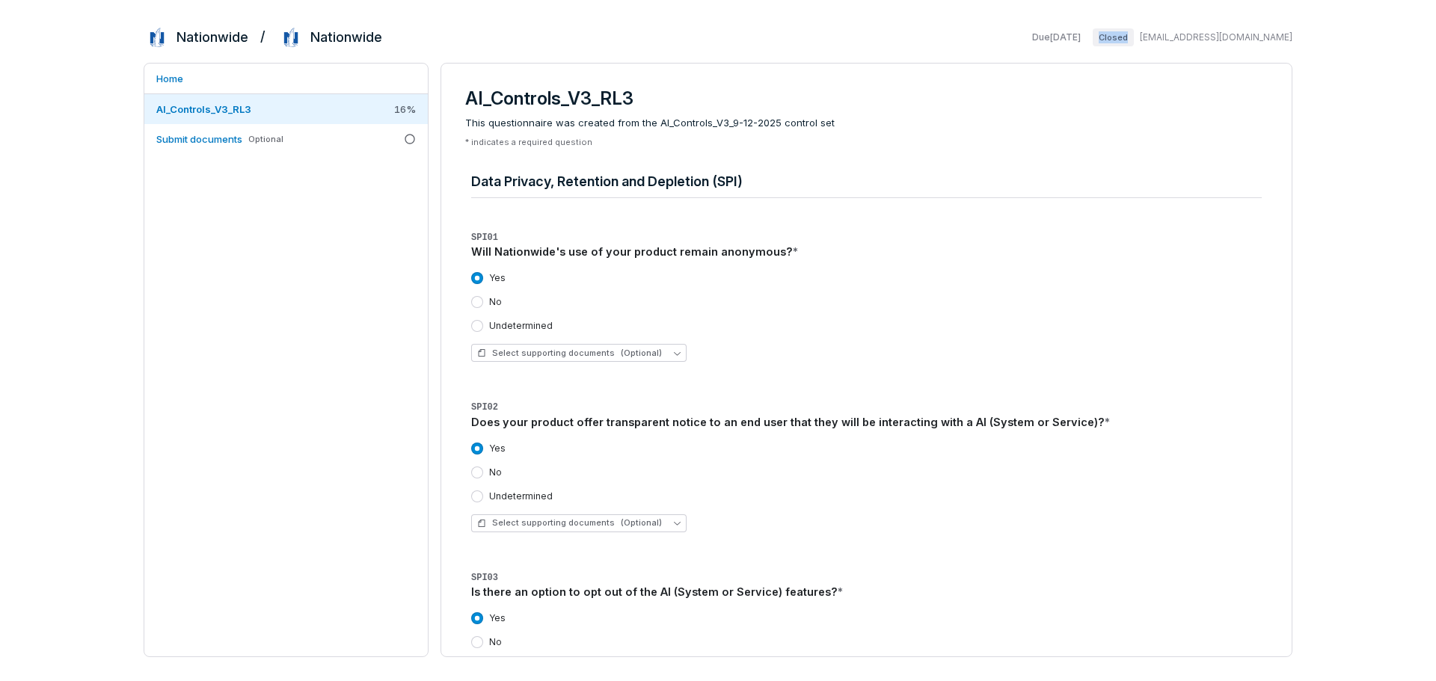
drag, startPoint x: 1147, startPoint y: 36, endPoint x: 1180, endPoint y: 38, distance: 33.0
click at [1180, 37] on div "Due Sep 23, 2025 Closed weilbn1@nationwide.com" at bounding box center [1159, 37] width 266 height 18
click at [963, 46] on div "Nationwide / Nationwide Due Sep 23, 2025 Closed weilbn1@nationwide.com" at bounding box center [718, 37] width 1149 height 27
drag, startPoint x: 1336, startPoint y: 255, endPoint x: 1429, endPoint y: 271, distance: 94.8
click at [1336, 255] on div "Nationwide / Nationwide Due Sep 23, 2025 Closed weilbn1@nationwide.com Home AI_…" at bounding box center [718, 340] width 1436 height 681
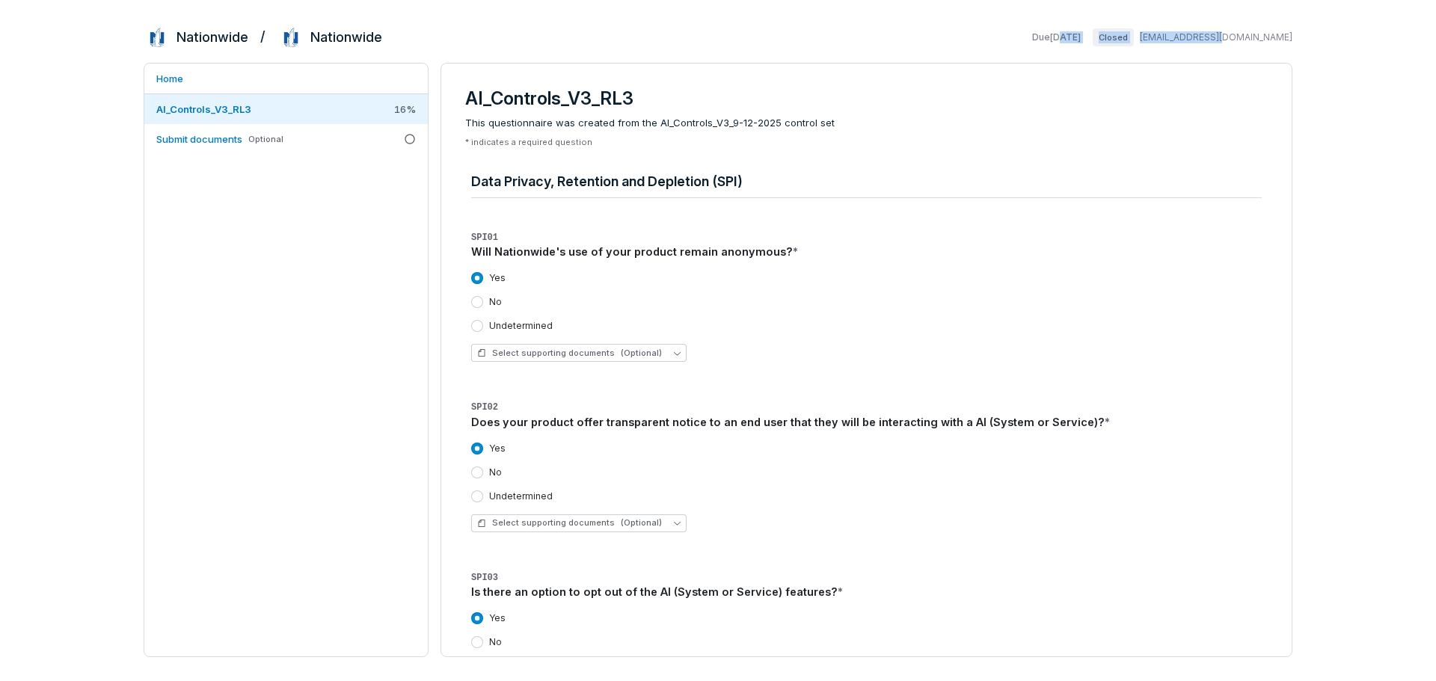
drag, startPoint x: 1080, startPoint y: 37, endPoint x: 1261, endPoint y: 35, distance: 181.0
click at [1261, 35] on div "Due Sep 23, 2025 Closed weilbn1@nationwide.com" at bounding box center [1159, 37] width 266 height 18
click at [1373, 182] on div "Nationwide / Nationwide Due Sep 23, 2025 Closed weilbn1@nationwide.com Home AI_…" at bounding box center [718, 340] width 1436 height 681
